Goal: Task Accomplishment & Management: Complete application form

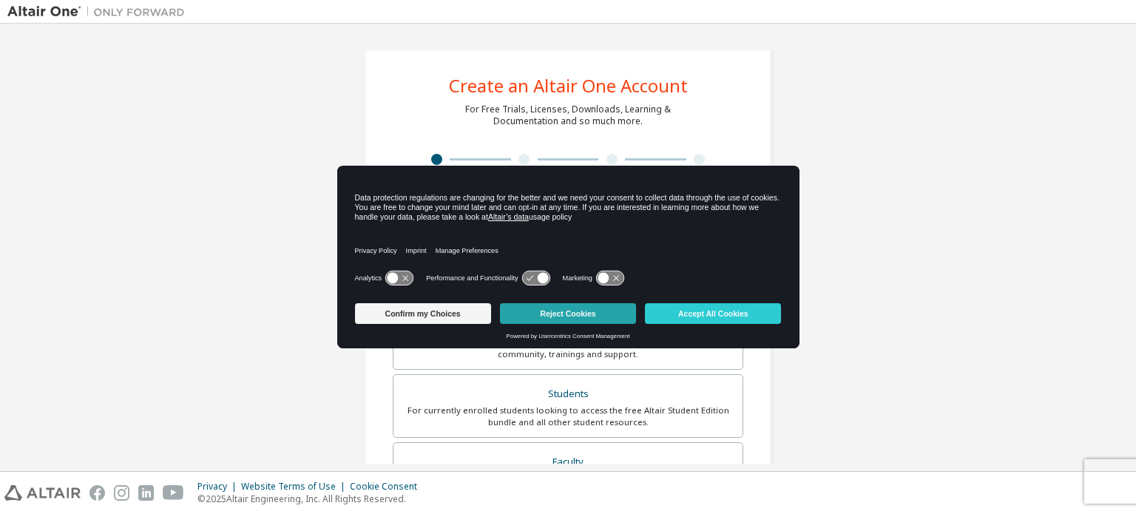
click at [571, 313] on button "Reject Cookies" at bounding box center [568, 313] width 136 height 21
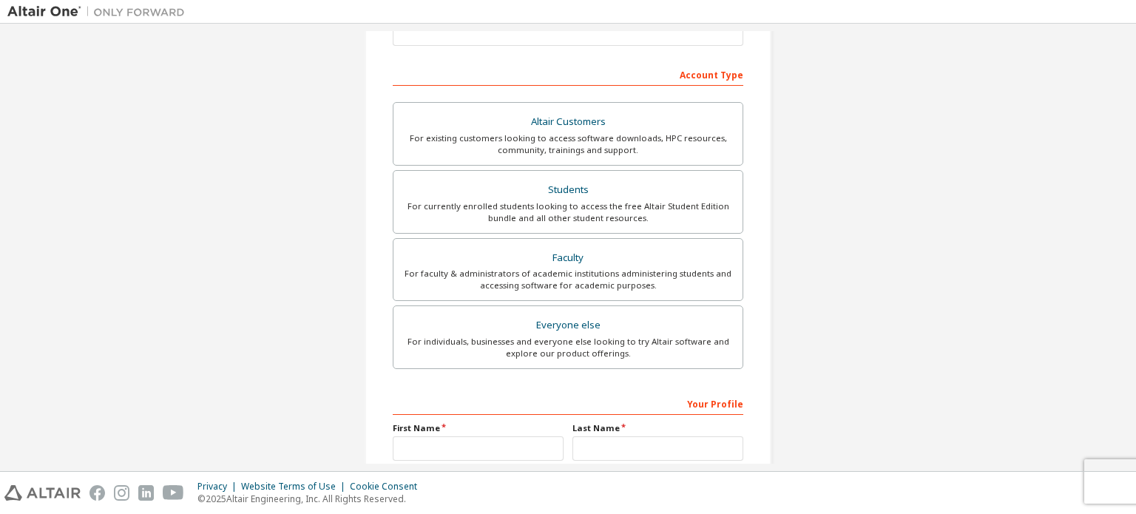
scroll to position [210, 0]
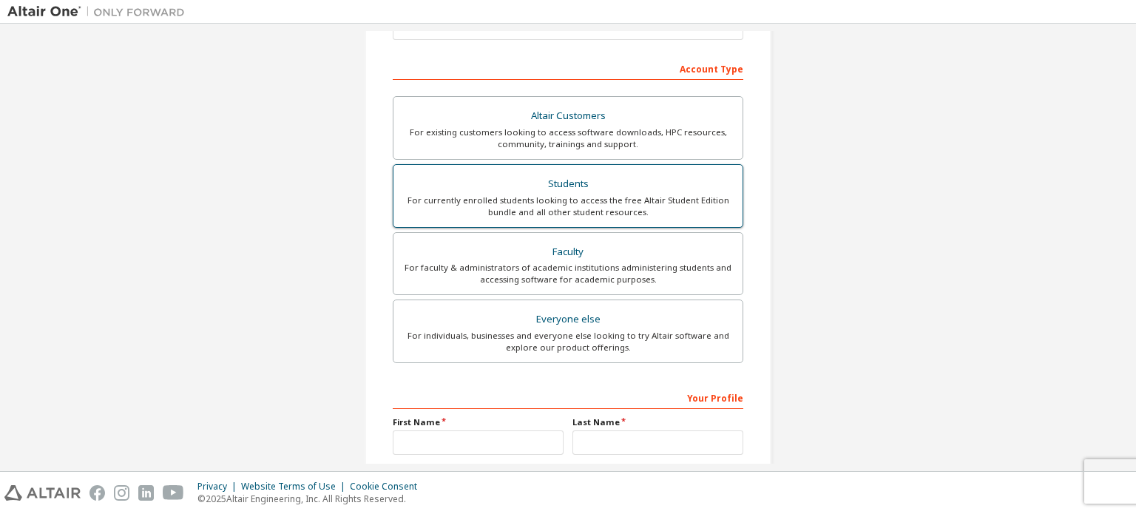
click at [581, 210] on div "For currently enrolled students looking to access the free Altair Student Editi…" at bounding box center [567, 207] width 331 height 24
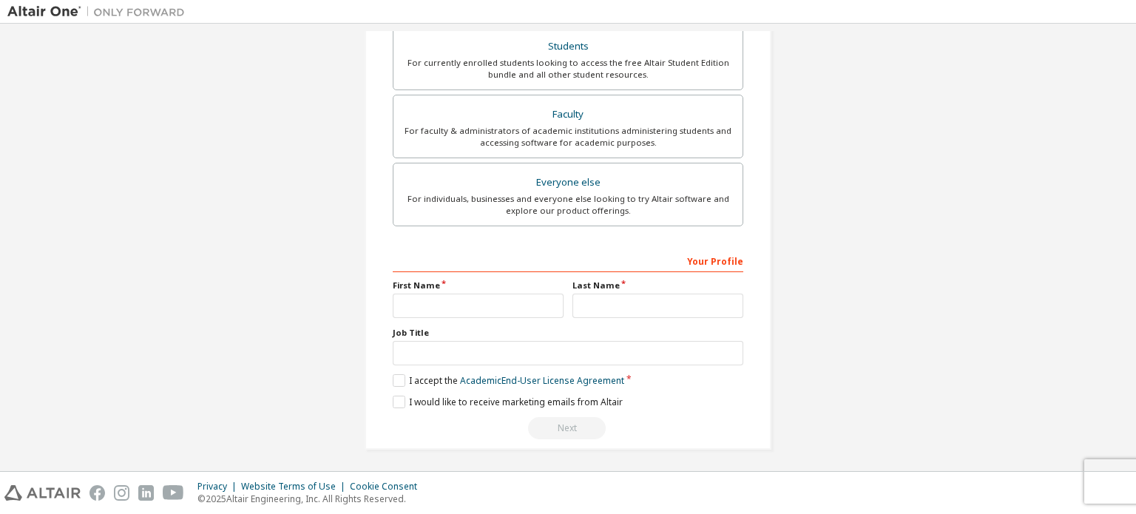
scroll to position [385, 0]
click at [436, 309] on input "text" at bounding box center [478, 306] width 171 height 24
type input "*****"
click at [599, 294] on input "text" at bounding box center [658, 306] width 171 height 24
type input "*********"
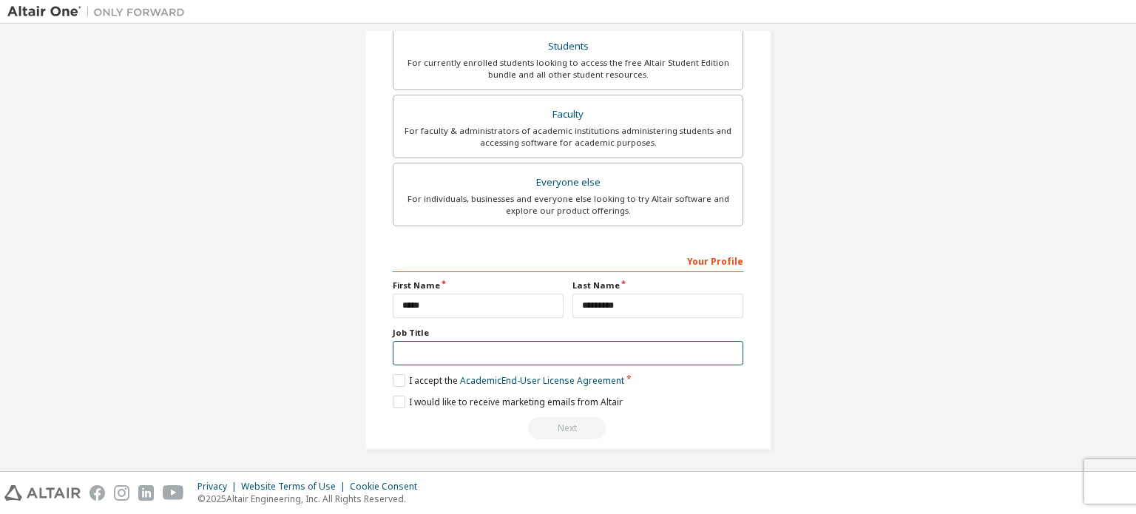
click at [478, 351] on input "text" at bounding box center [568, 353] width 351 height 24
type input "*******"
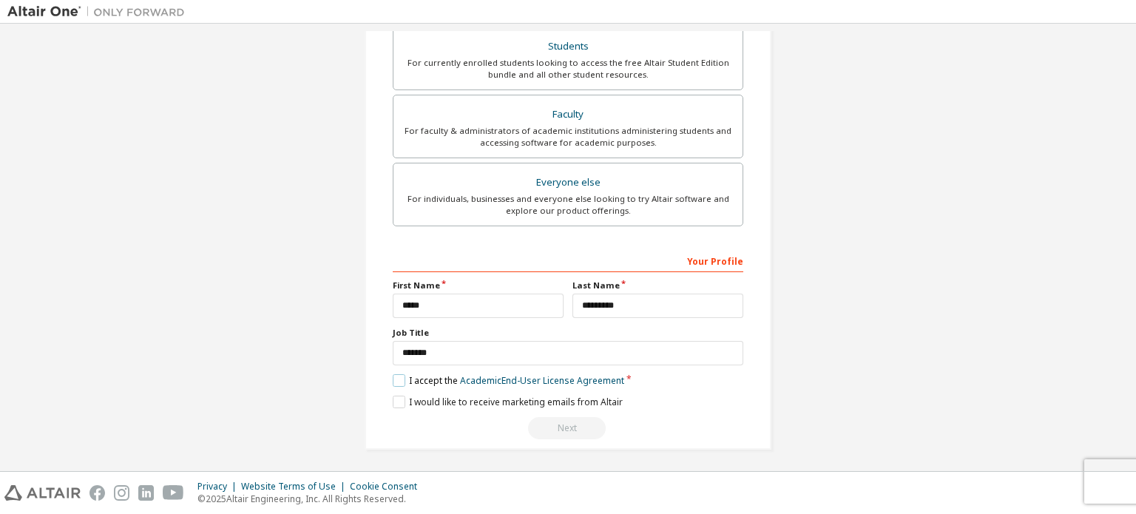
click at [393, 374] on label "I accept the Academic End-User License Agreement" at bounding box center [509, 380] width 232 height 13
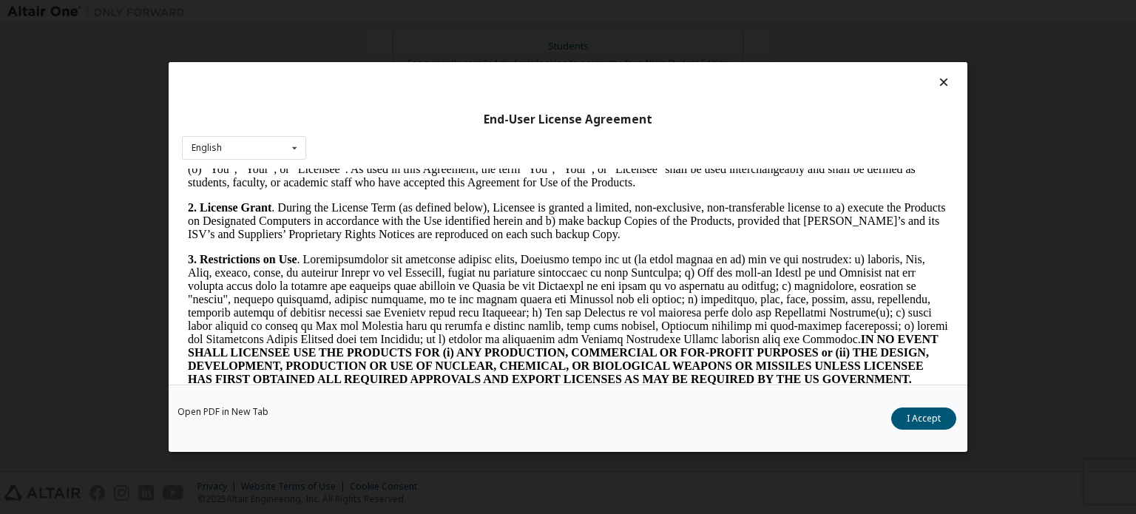
scroll to position [911, 0]
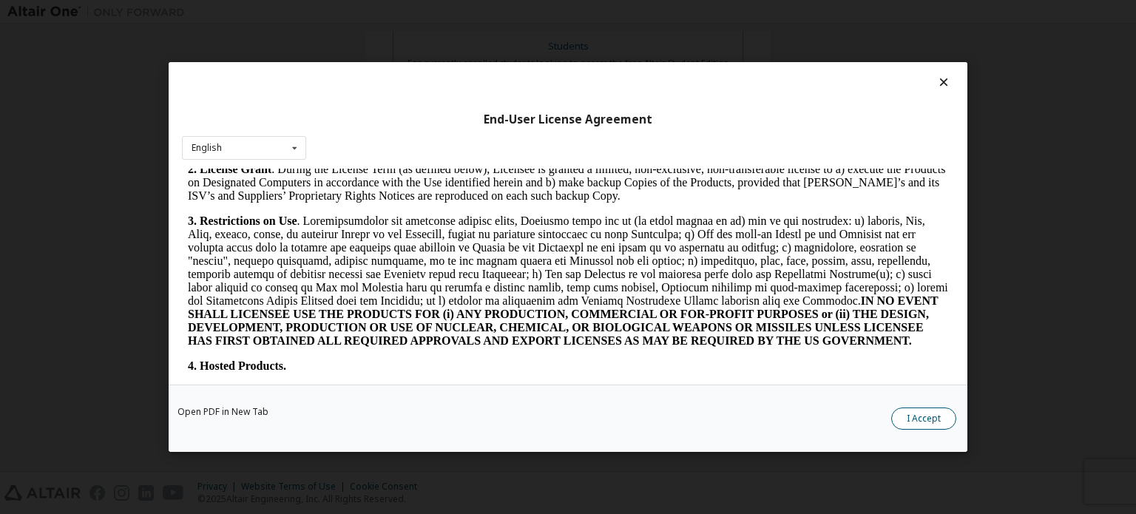
click at [907, 417] on button "I Accept" at bounding box center [923, 419] width 65 height 22
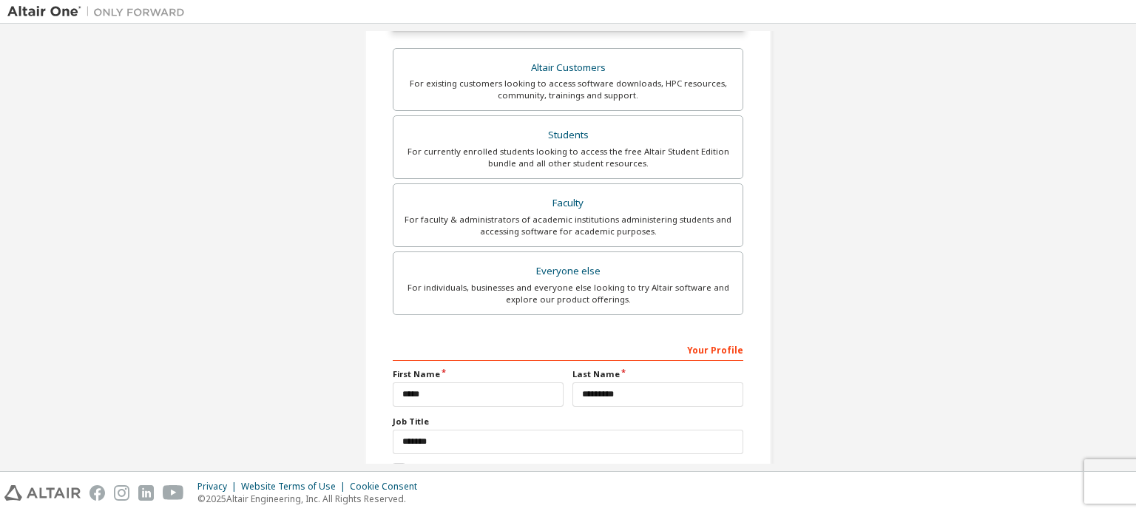
scroll to position [385, 0]
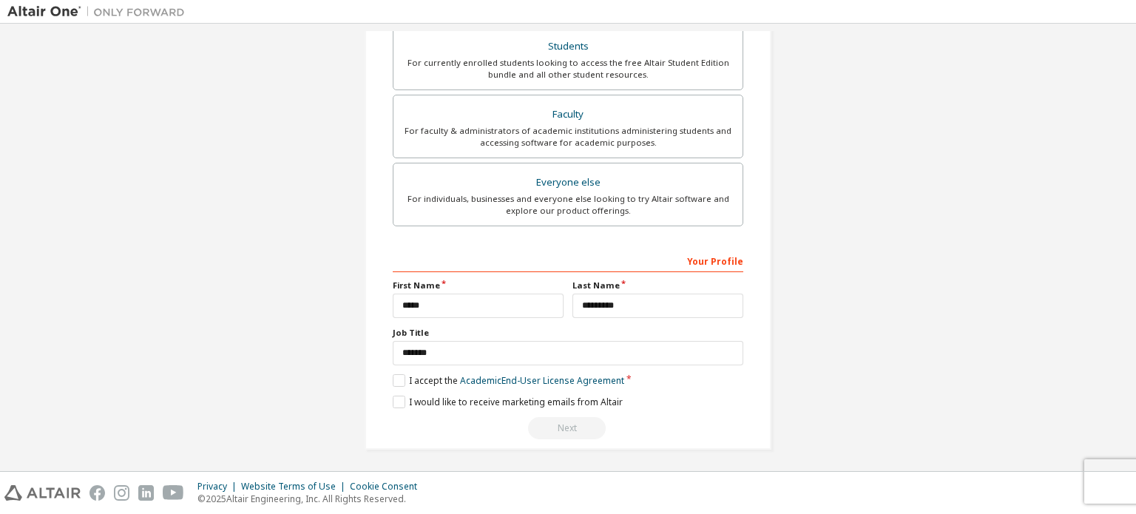
click at [566, 422] on div "Next" at bounding box center [568, 428] width 351 height 22
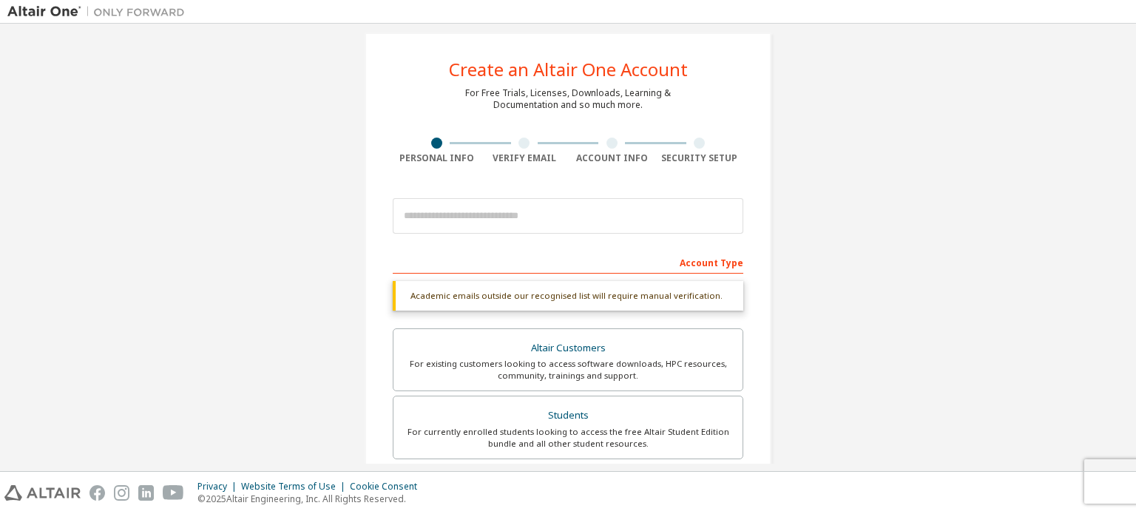
scroll to position [17, 0]
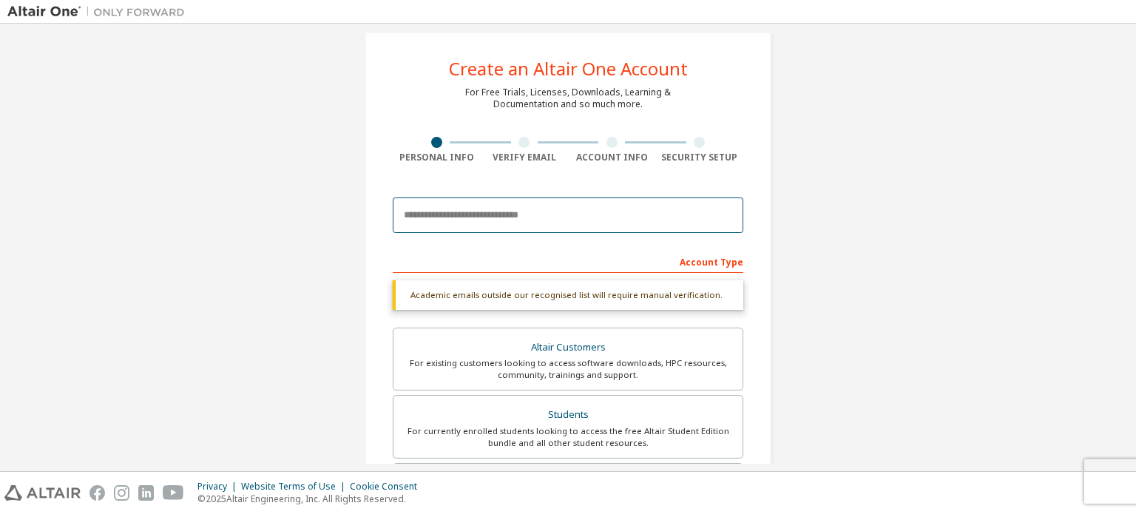
click at [496, 209] on input "email" at bounding box center [568, 216] width 351 height 36
type input "**********"
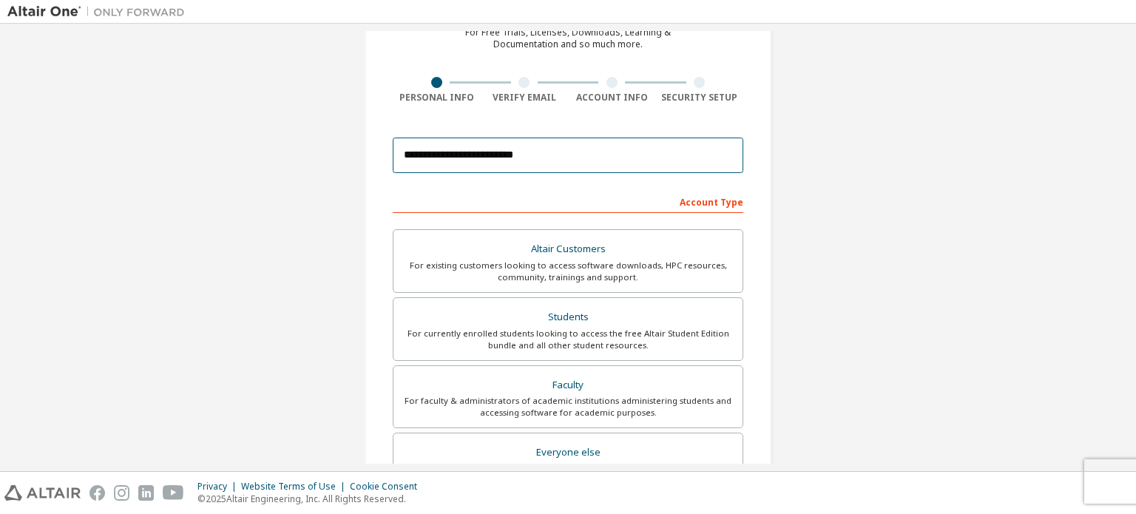
scroll to position [347, 0]
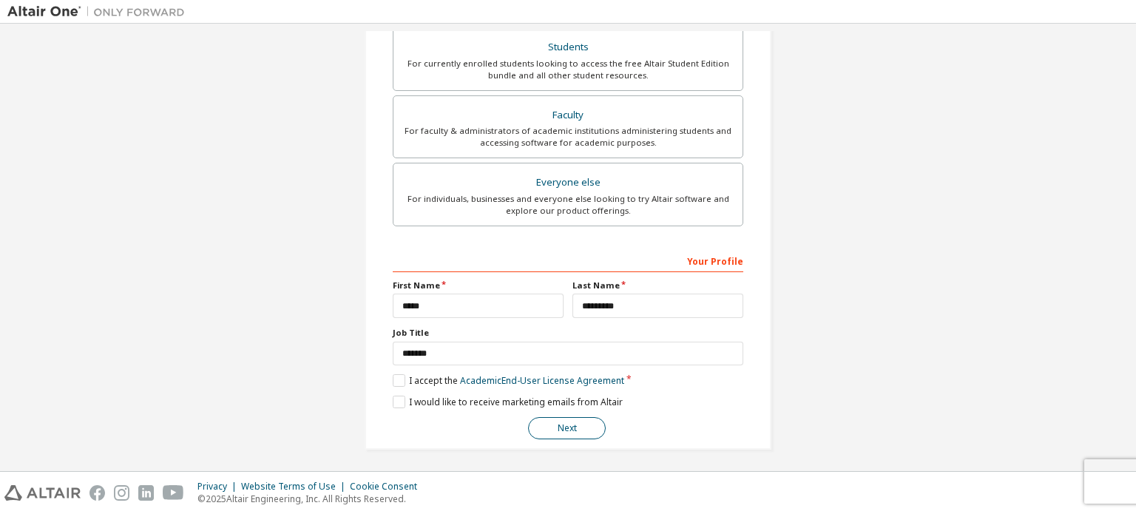
click at [556, 417] on button "Next" at bounding box center [567, 428] width 78 height 22
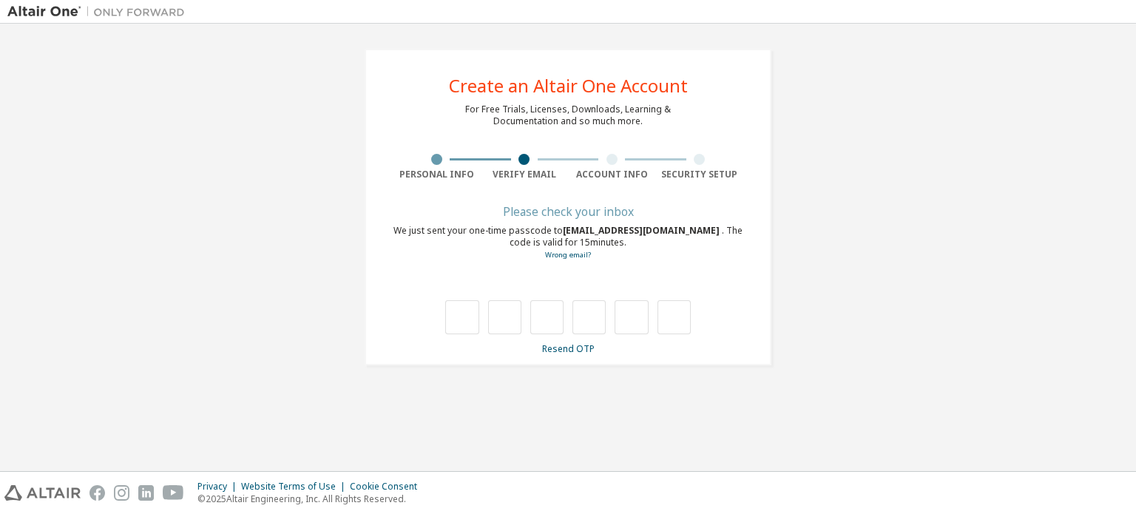
type input "*"
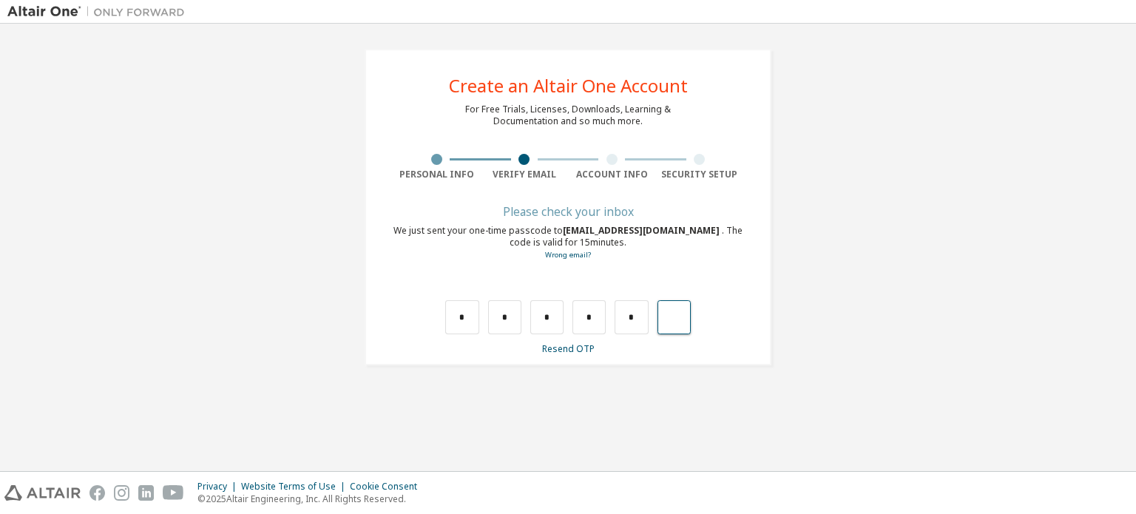
type input "*"
